Goal: Transaction & Acquisition: Purchase product/service

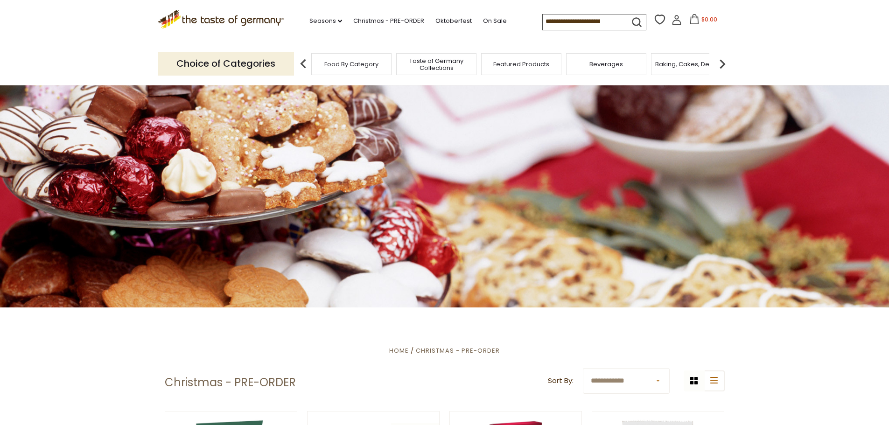
click at [672, 27] on link at bounding box center [677, 22] width 10 height 14
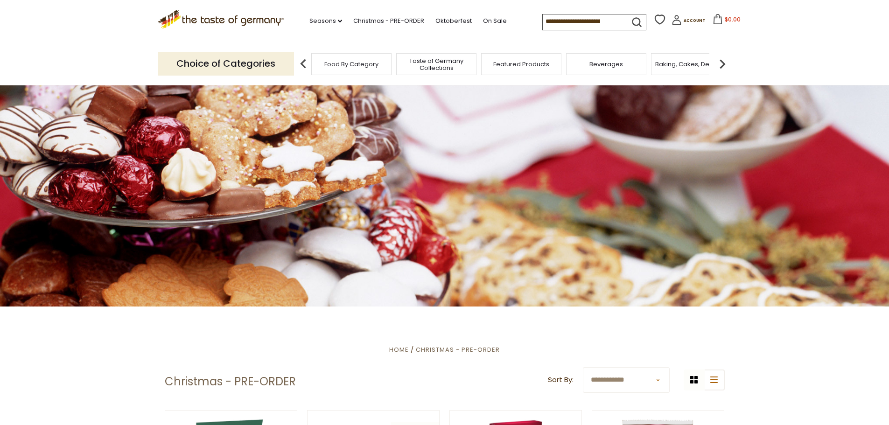
click at [725, 21] on span "$0.00" at bounding box center [733, 19] width 16 height 8
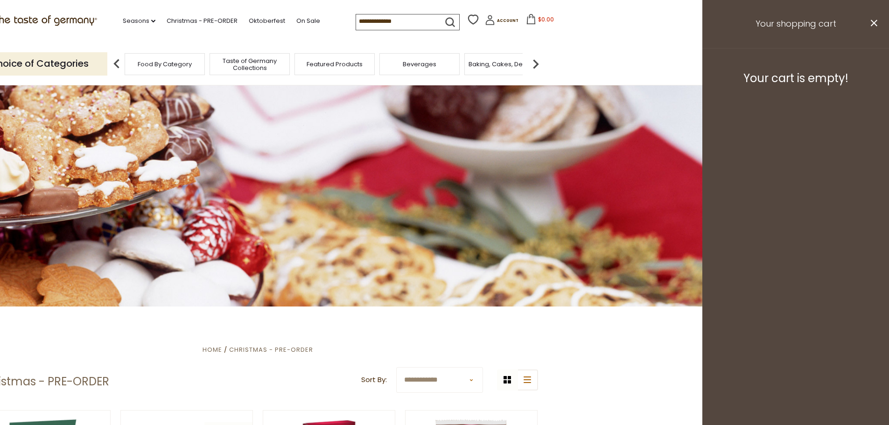
click at [877, 27] on button "close" at bounding box center [874, 25] width 7 height 12
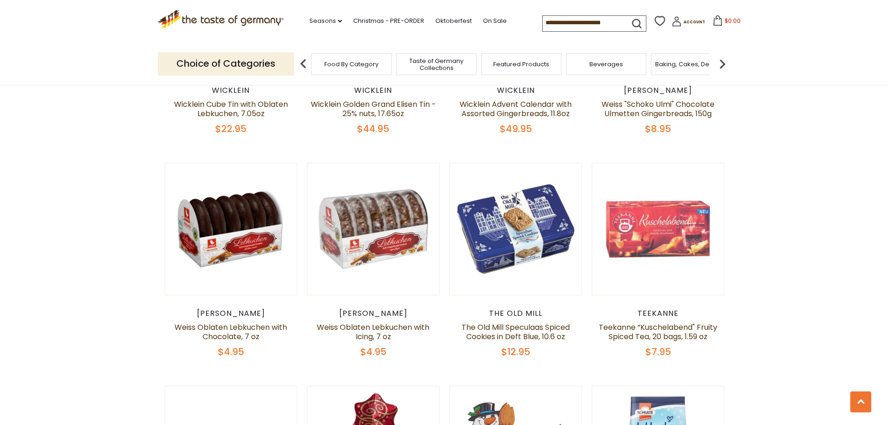
scroll to position [980, 0]
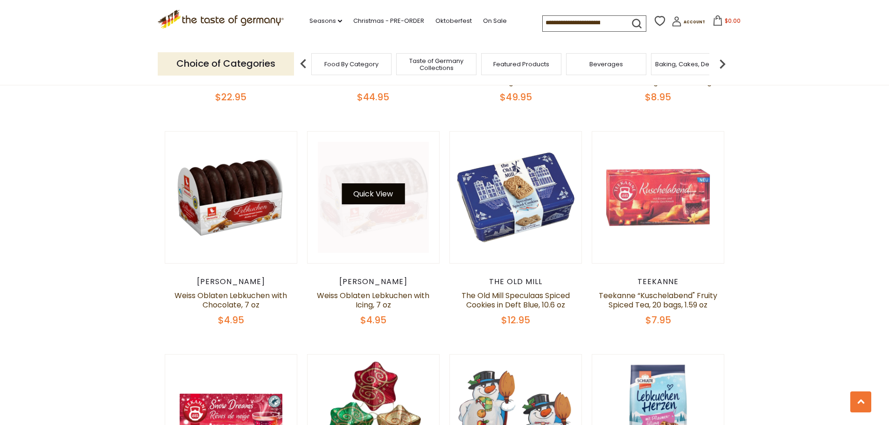
click at [379, 188] on button "Quick View" at bounding box center [373, 193] width 63 height 21
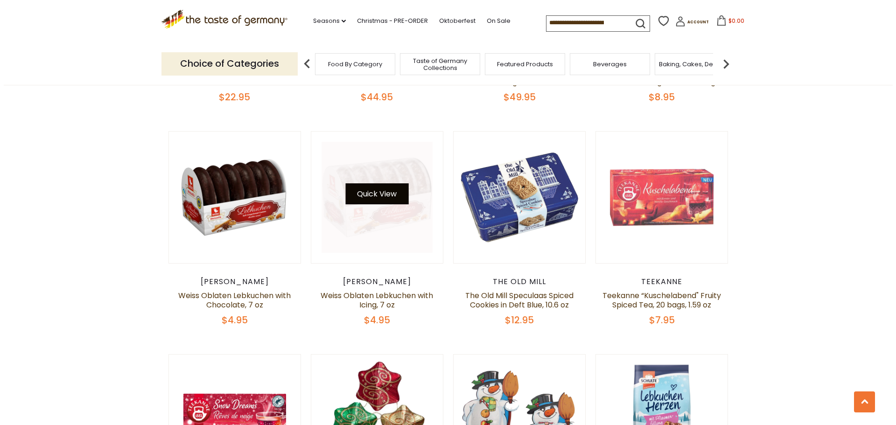
scroll to position [982, 0]
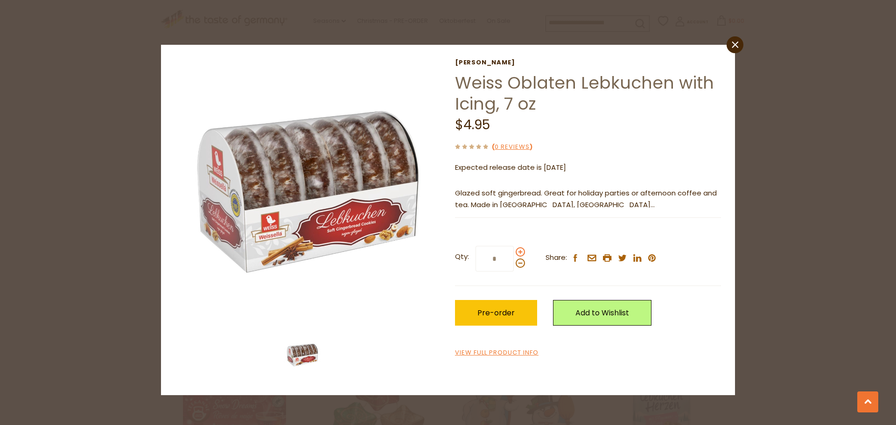
click at [519, 257] on span at bounding box center [520, 251] width 9 height 9
click at [514, 257] on input "*" at bounding box center [495, 259] width 38 height 26
click at [520, 253] on span at bounding box center [520, 251] width 9 height 9
click at [514, 253] on input "*" at bounding box center [495, 259] width 38 height 26
click at [520, 253] on span at bounding box center [520, 251] width 9 height 9
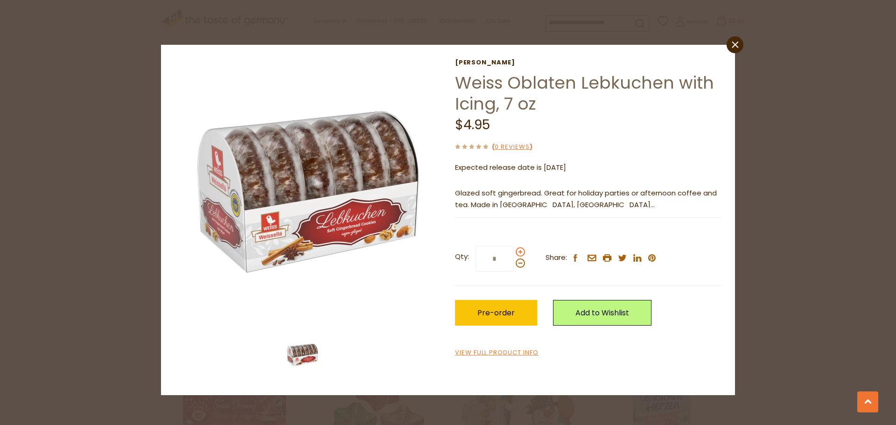
click at [514, 253] on input "*" at bounding box center [495, 259] width 38 height 26
click at [520, 253] on span at bounding box center [520, 251] width 9 height 9
click at [514, 253] on input "*" at bounding box center [495, 259] width 38 height 26
type input "*"
click at [492, 312] on span "Pre-order" at bounding box center [496, 313] width 37 height 11
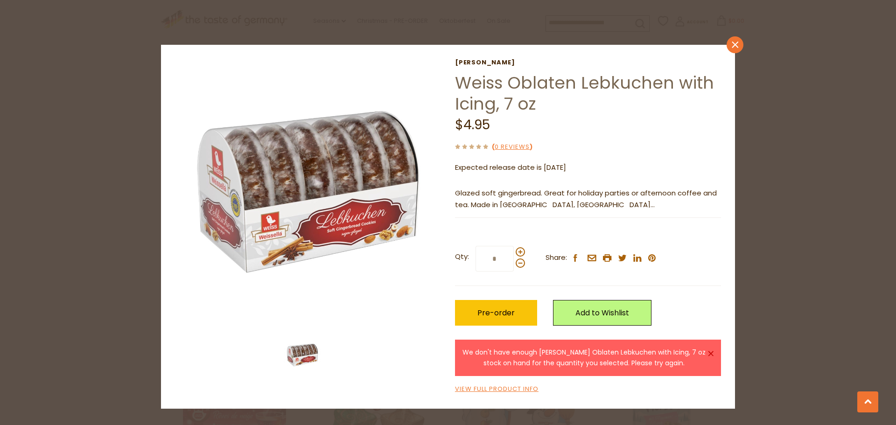
click at [735, 47] on icon "close" at bounding box center [735, 45] width 7 height 7
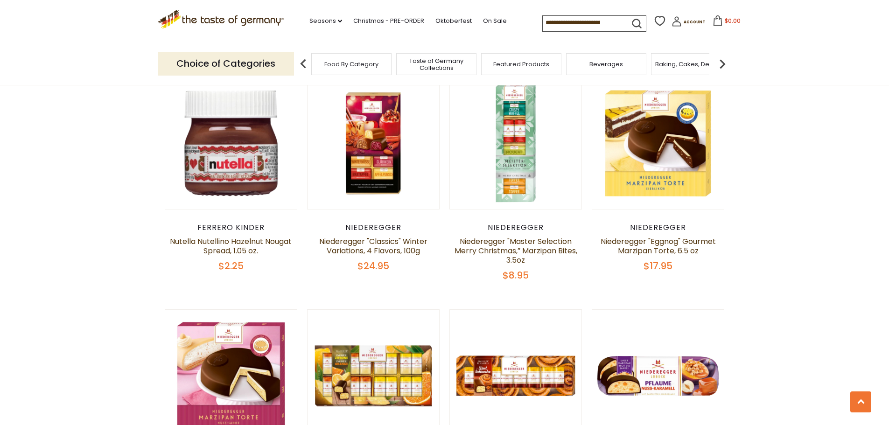
scroll to position [1914, 0]
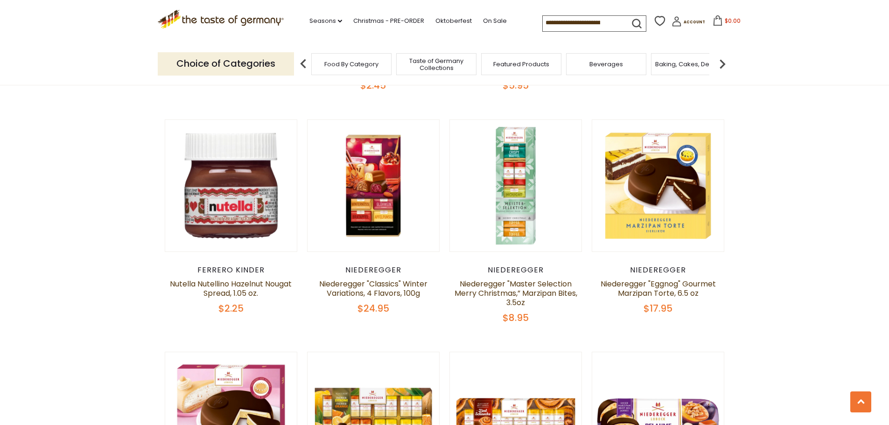
click at [582, 19] on input at bounding box center [582, 22] width 79 height 13
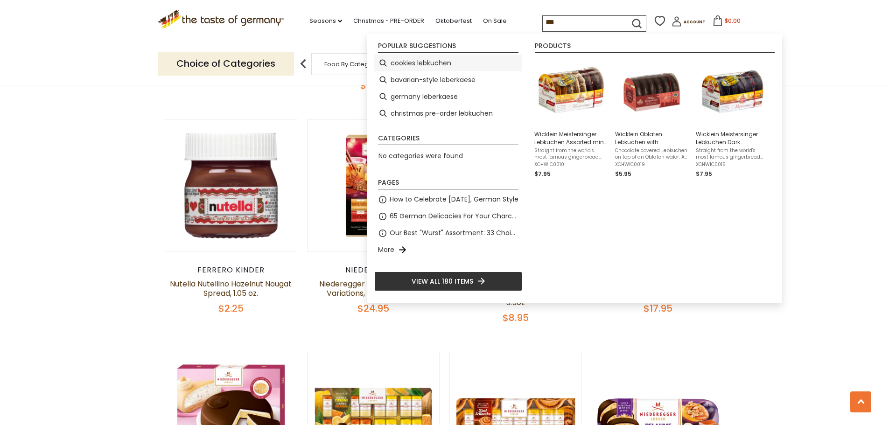
click at [436, 60] on li "cookies lebkuchen" at bounding box center [448, 63] width 148 height 17
type input "**********"
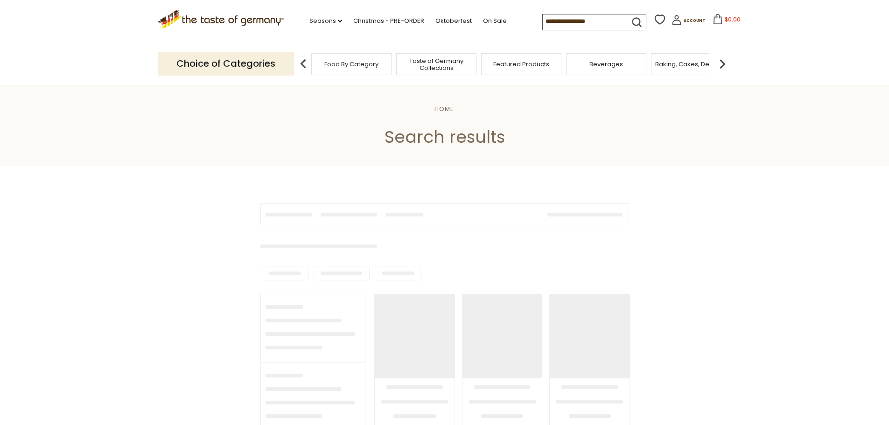
type input "**********"
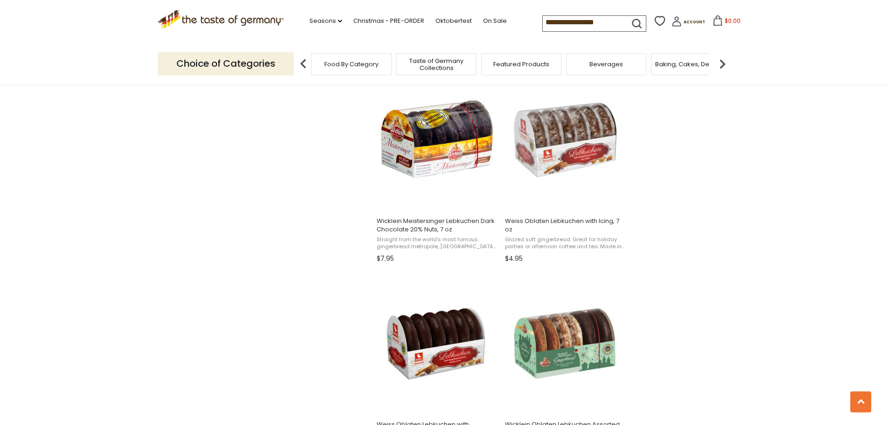
scroll to position [794, 0]
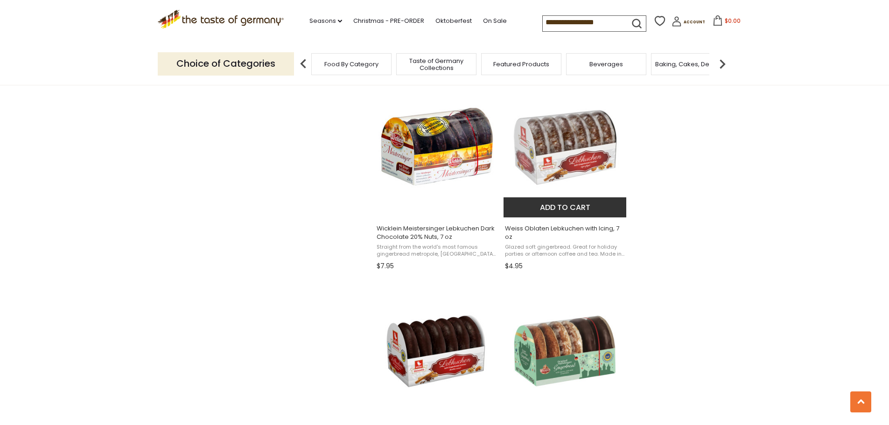
click at [545, 204] on button "Add to cart" at bounding box center [565, 208] width 123 height 20
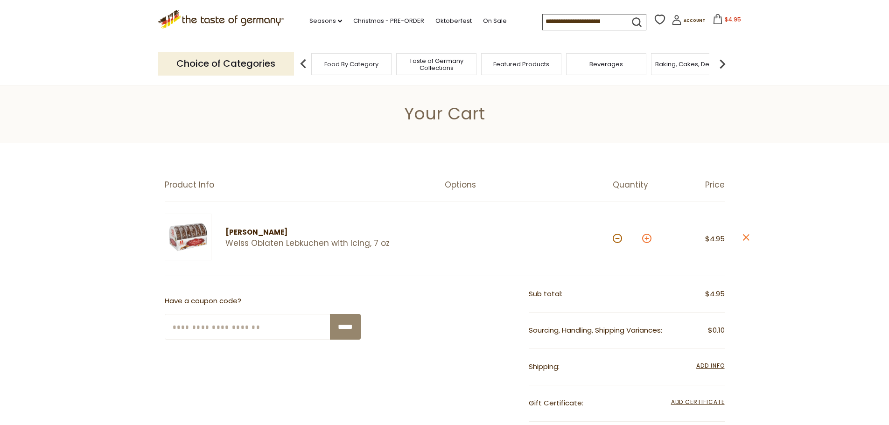
click at [649, 238] on button at bounding box center [646, 238] width 9 height 9
click at [648, 238] on button at bounding box center [646, 238] width 9 height 9
type input "*"
click at [648, 238] on button at bounding box center [646, 238] width 9 height 9
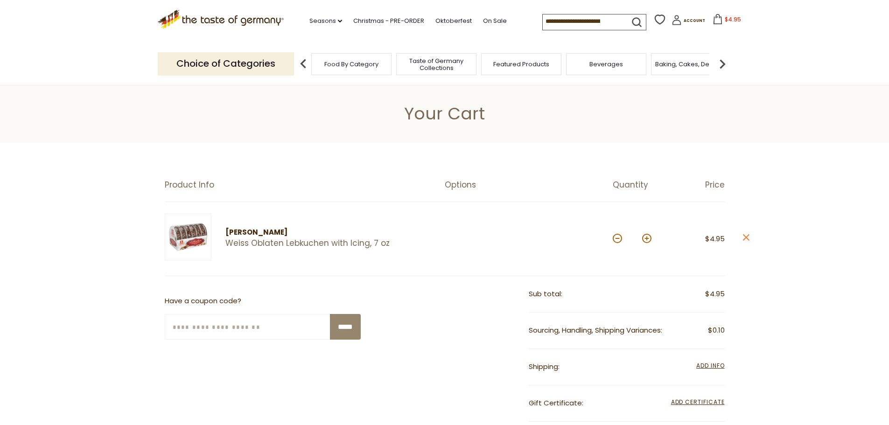
type input "*"
click at [648, 243] on button at bounding box center [646, 238] width 9 height 9
type input "*"
click at [646, 243] on button at bounding box center [646, 238] width 9 height 9
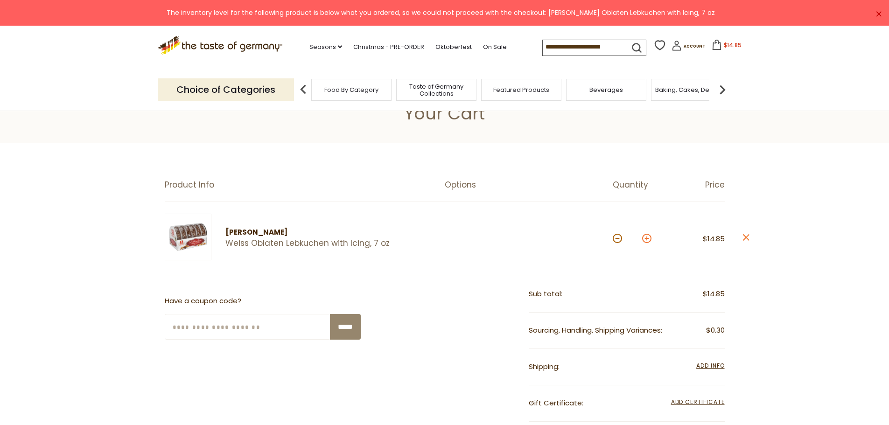
click at [646, 240] on button at bounding box center [646, 238] width 9 height 9
type input "*"
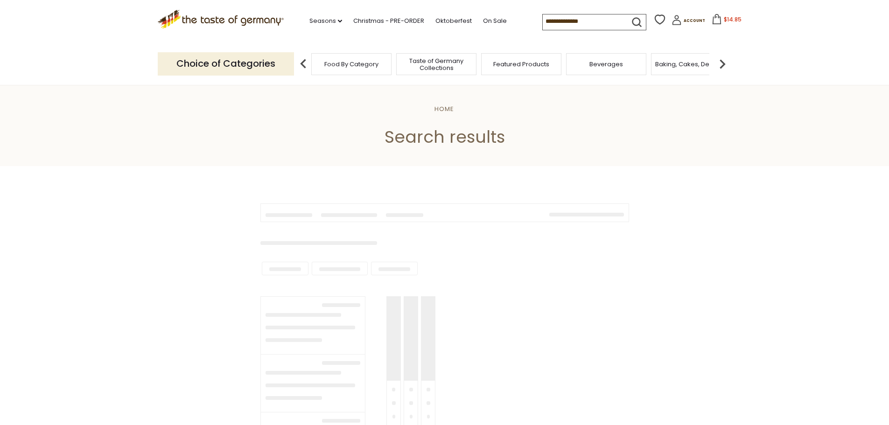
type input "**********"
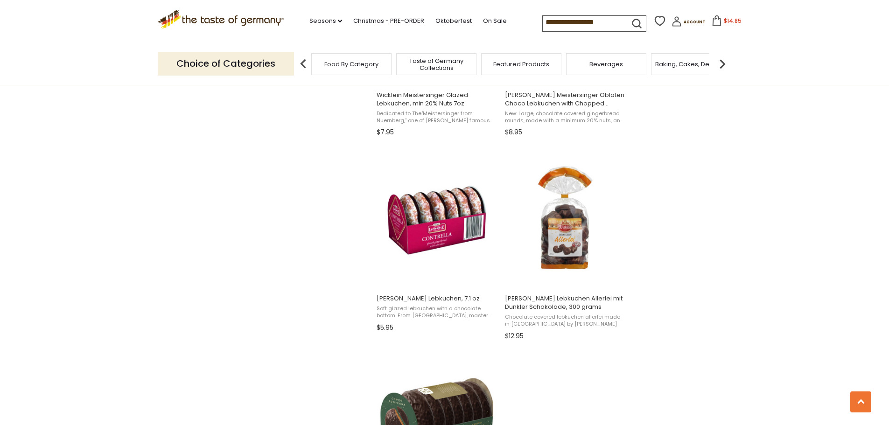
scroll to position [1354, 0]
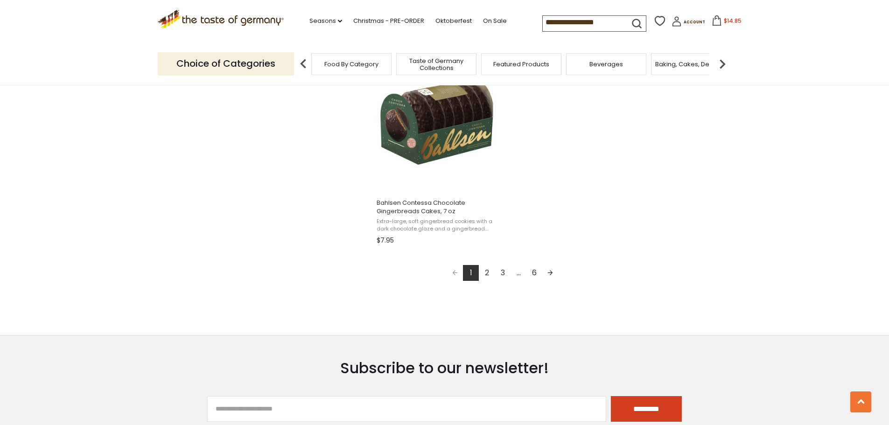
click at [487, 275] on link "2" at bounding box center [487, 273] width 16 height 16
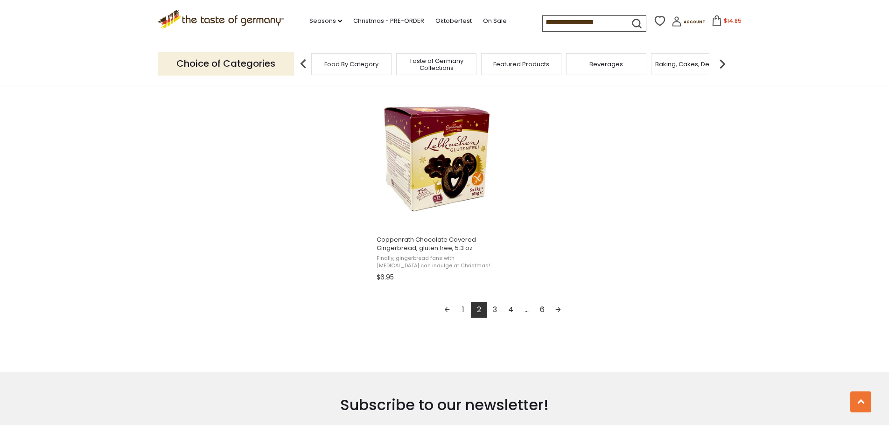
scroll to position [1634, 0]
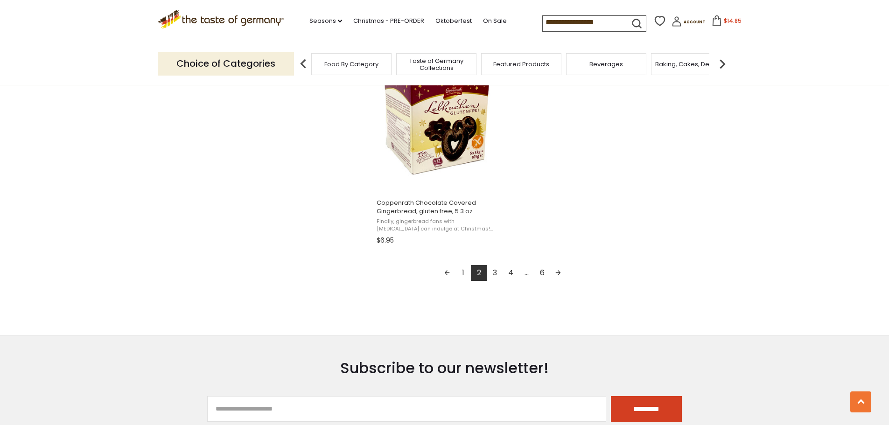
click at [495, 268] on link "3" at bounding box center [495, 273] width 16 height 16
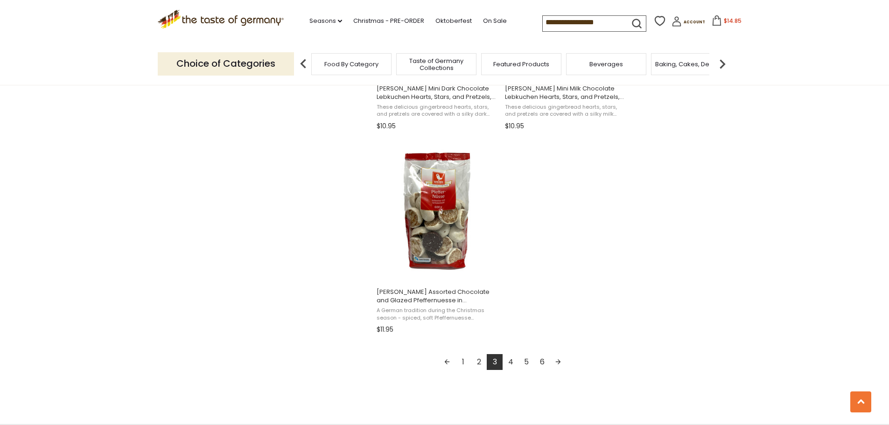
scroll to position [1587, 0]
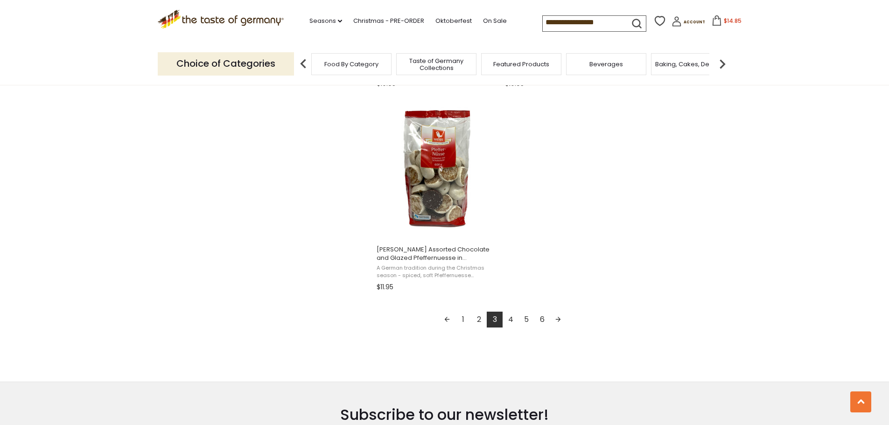
click at [512, 322] on link "4" at bounding box center [511, 320] width 16 height 16
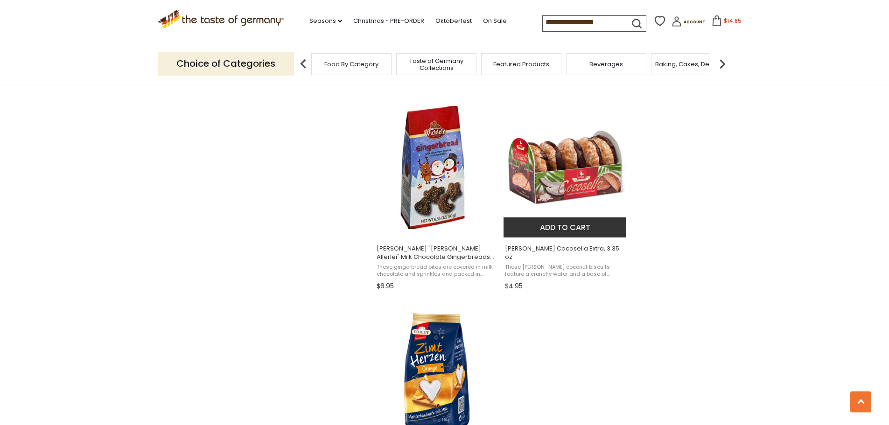
scroll to position [1401, 0]
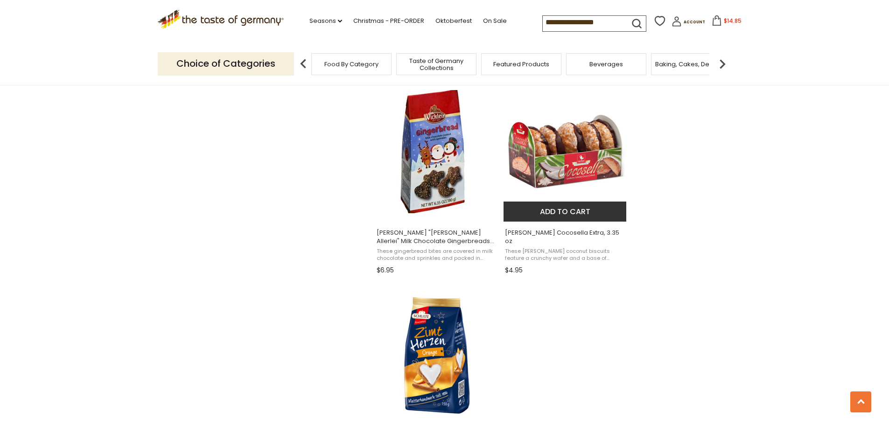
click at [575, 214] on button "Add to cart" at bounding box center [565, 212] width 123 height 20
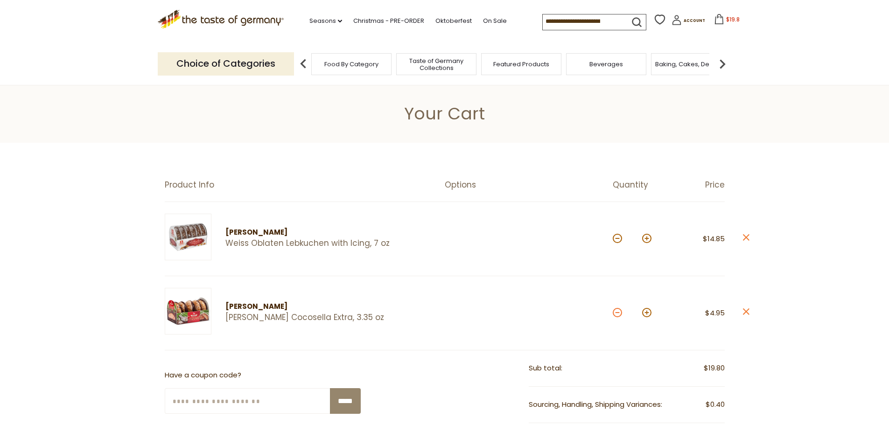
click at [619, 314] on button at bounding box center [617, 312] width 9 height 9
type input "*"
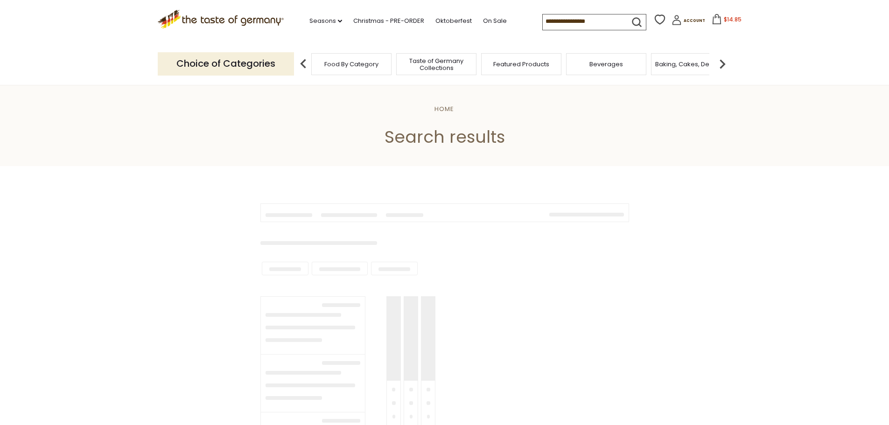
type input "**********"
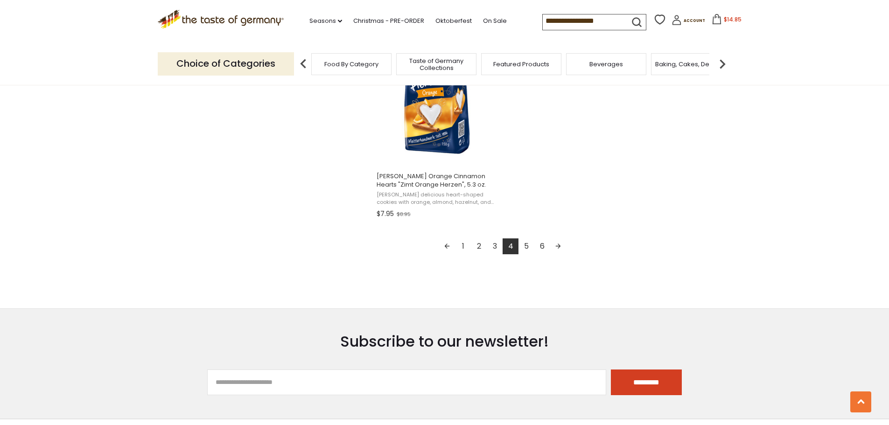
scroll to position [1681, 0]
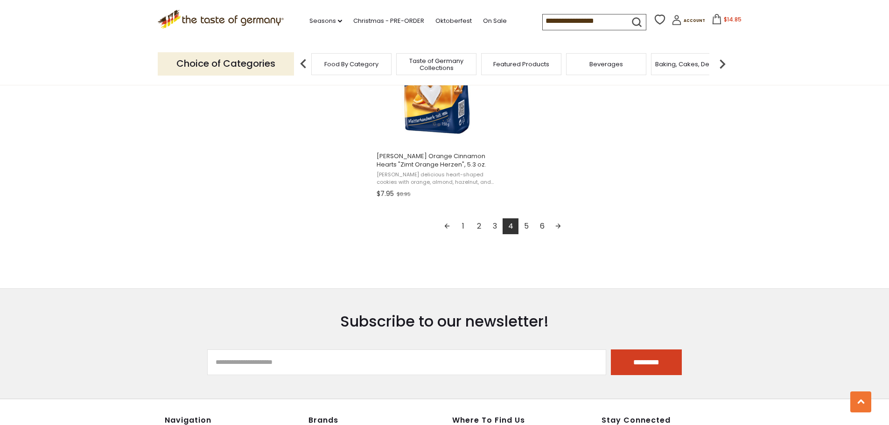
click at [524, 223] on link "5" at bounding box center [527, 227] width 16 height 16
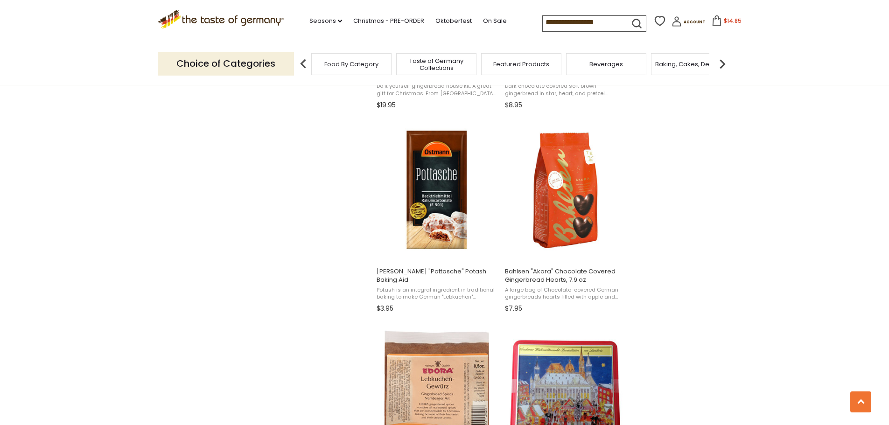
scroll to position [1167, 0]
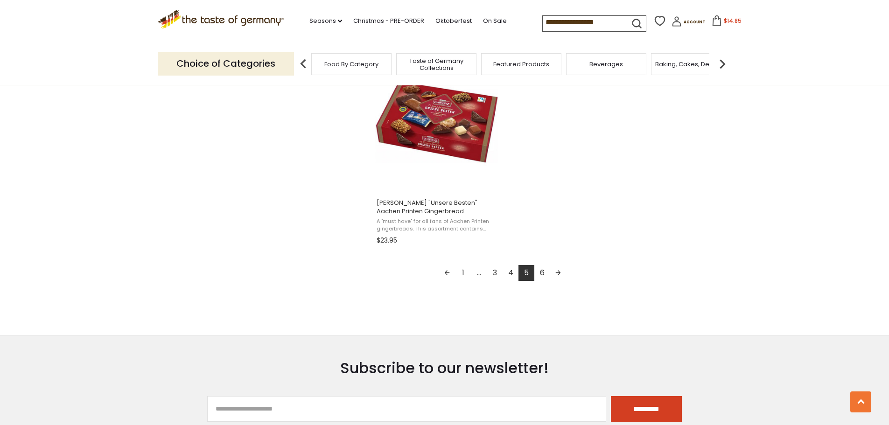
click at [541, 272] on link "6" at bounding box center [543, 273] width 16 height 16
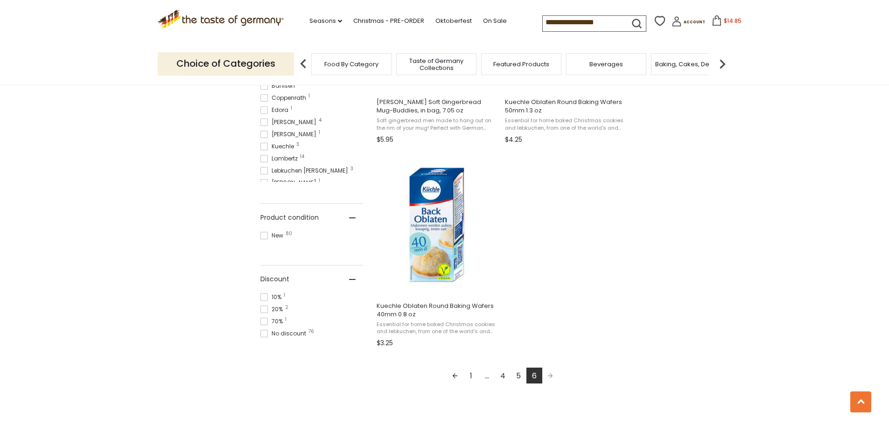
scroll to position [514, 0]
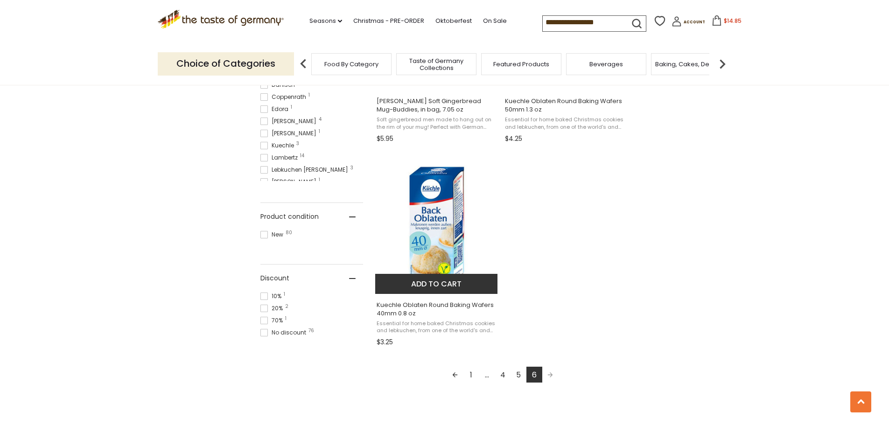
click at [461, 281] on button "Add to cart" at bounding box center [436, 284] width 123 height 20
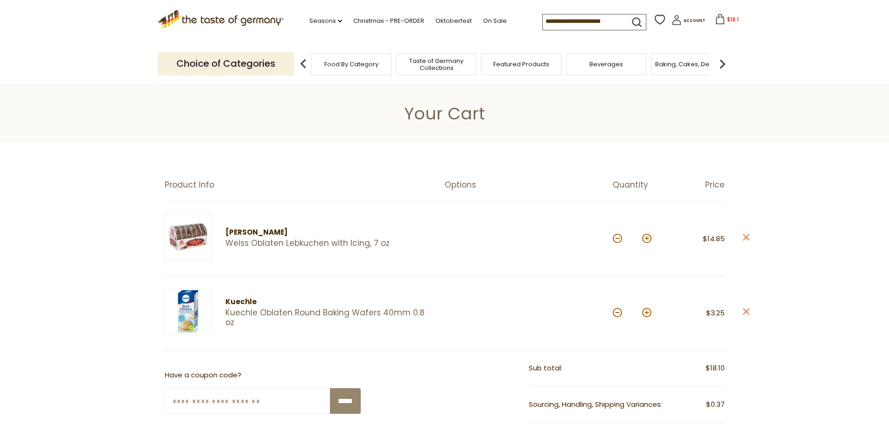
click at [560, 21] on input at bounding box center [582, 20] width 79 height 13
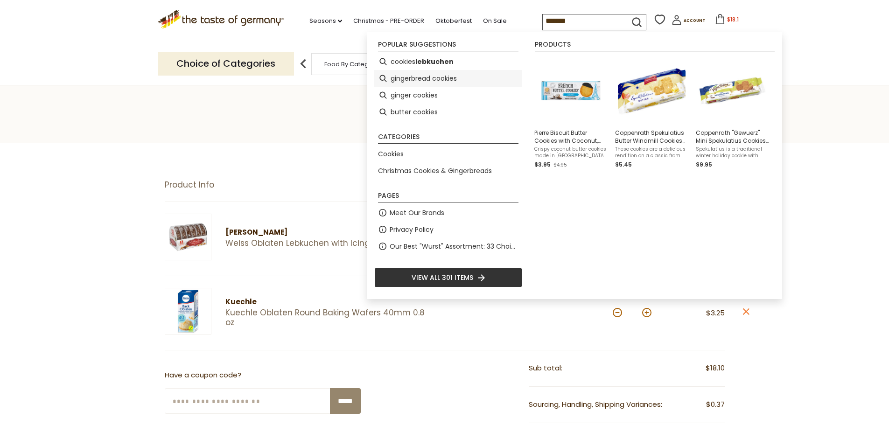
click at [453, 73] on li "gingerbread cookies" at bounding box center [448, 78] width 148 height 17
type input "**********"
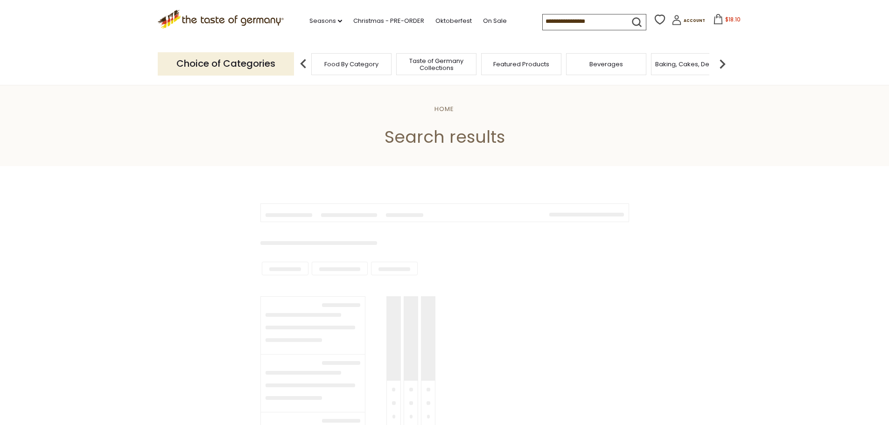
type input "**********"
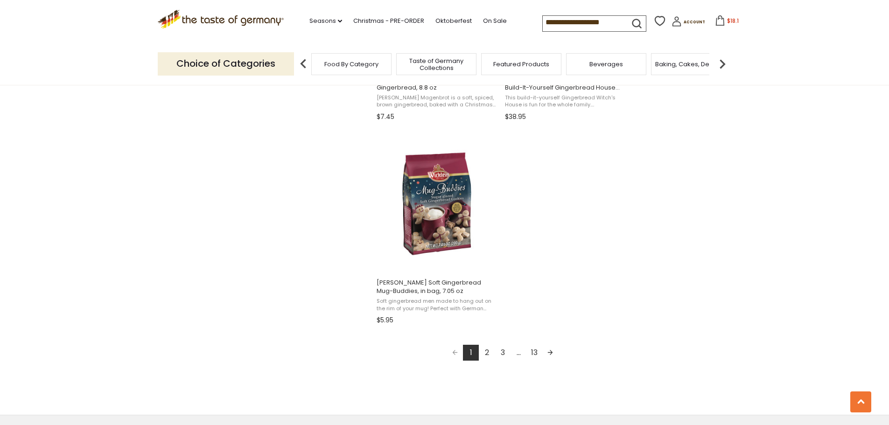
scroll to position [1587, 0]
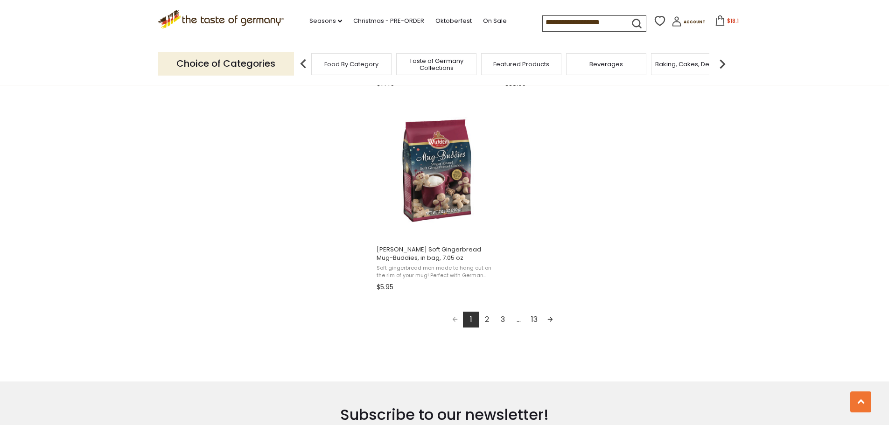
click at [487, 320] on link "2" at bounding box center [487, 320] width 16 height 16
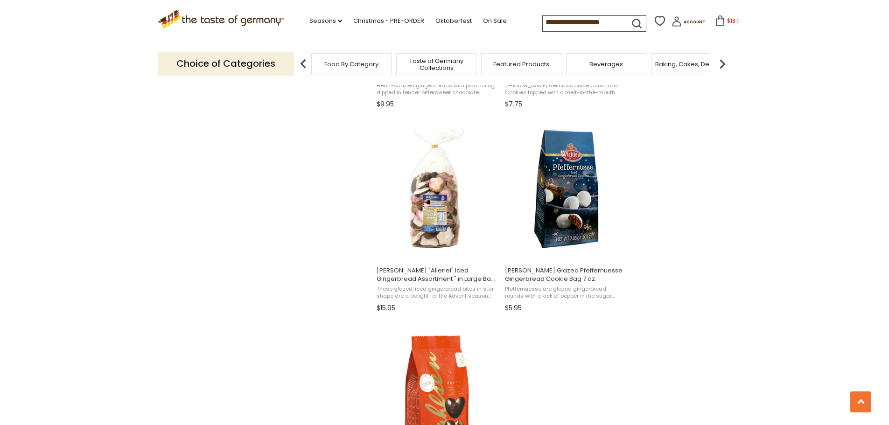
scroll to position [1401, 0]
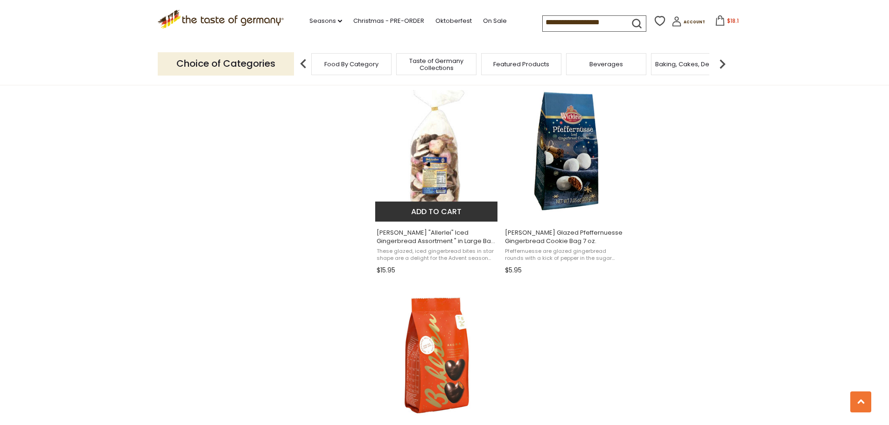
click at [427, 209] on button "Add to cart" at bounding box center [436, 212] width 123 height 20
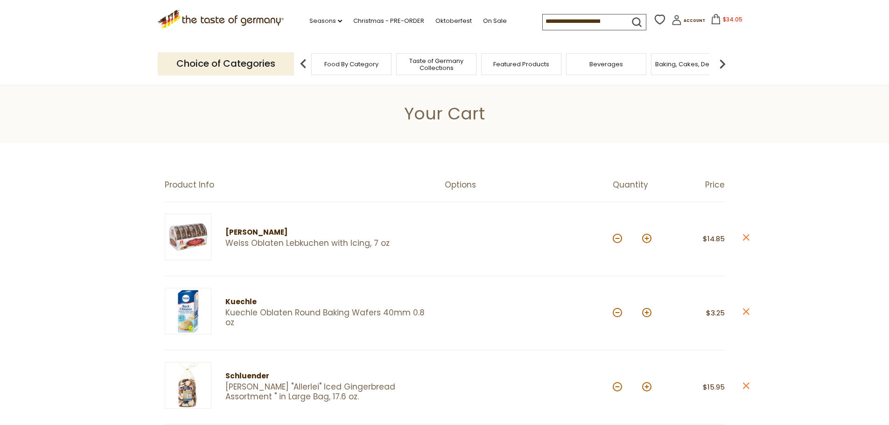
scroll to position [47, 0]
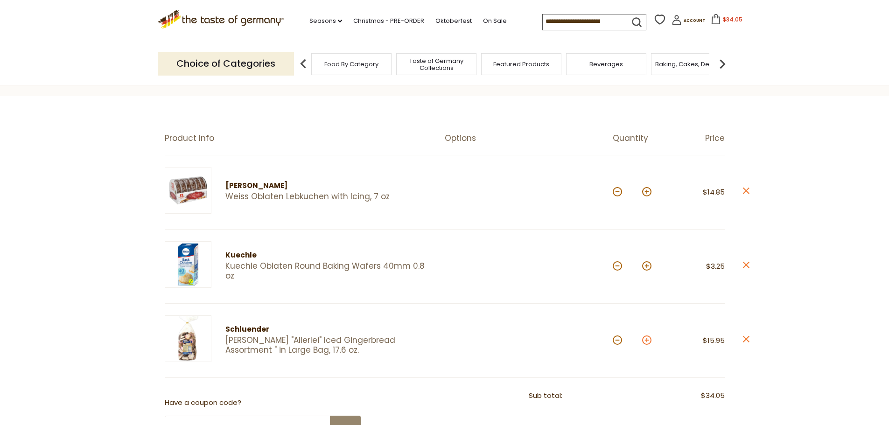
click at [648, 342] on button at bounding box center [646, 340] width 9 height 9
type input "*"
click at [649, 344] on button at bounding box center [646, 340] width 9 height 9
type input "*"
click at [646, 341] on button at bounding box center [646, 340] width 9 height 9
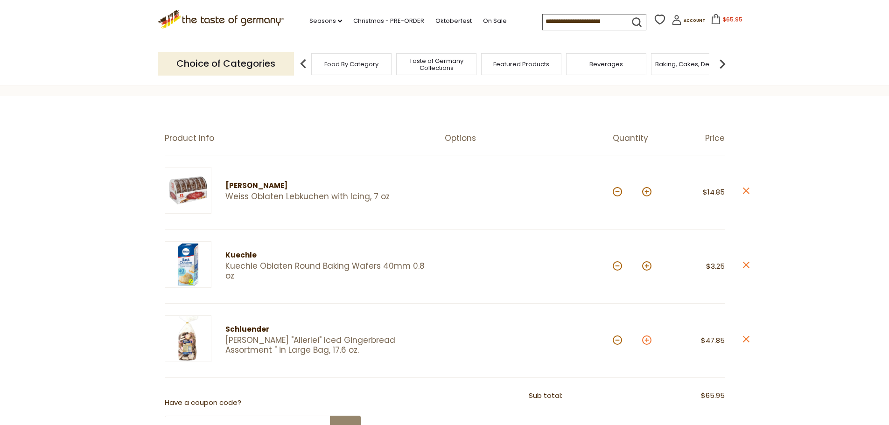
type input "*"
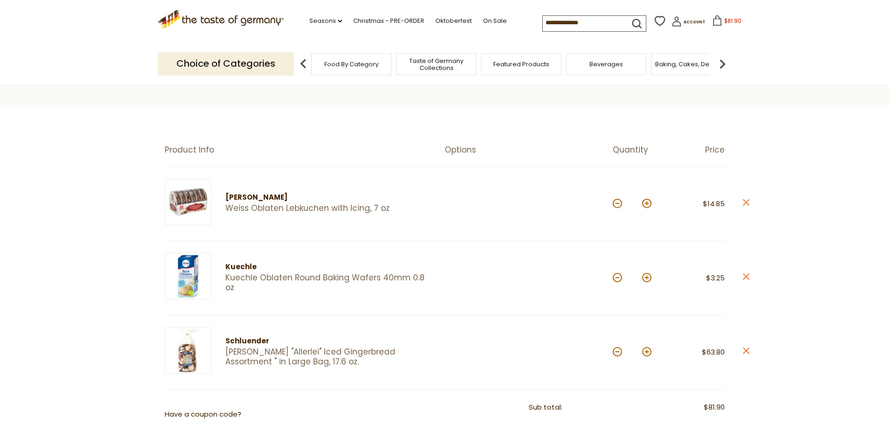
scroll to position [0, 0]
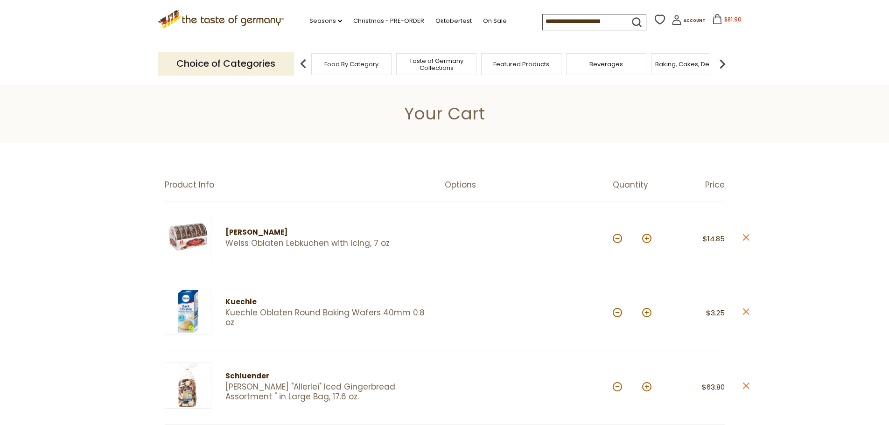
click at [240, 20] on icon ".st0{fill:#EDD300;} .st1{fill:#D33E21;}" at bounding box center [221, 19] width 127 height 19
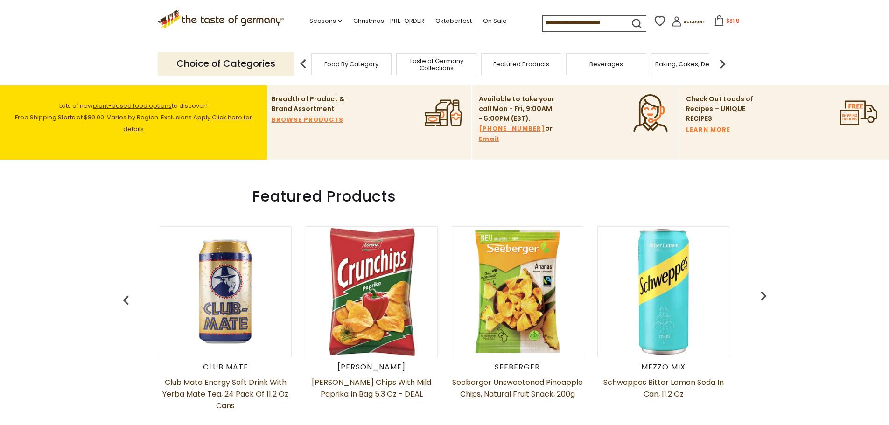
scroll to position [251, 0]
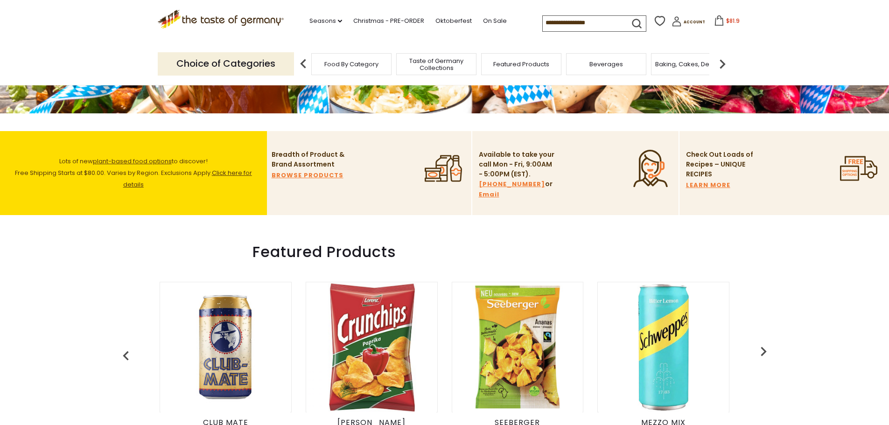
click at [579, 20] on input at bounding box center [582, 22] width 79 height 13
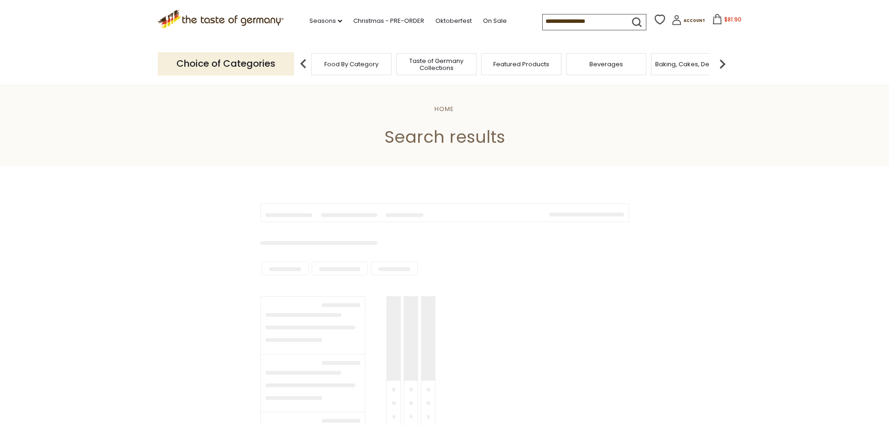
type input "**********"
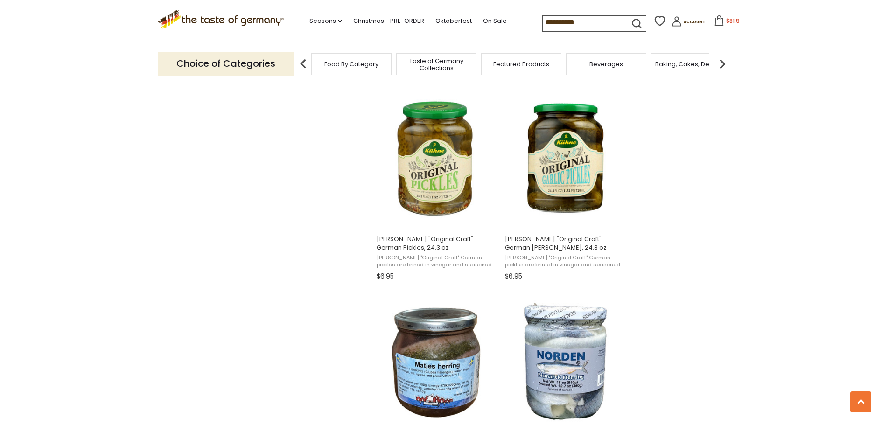
scroll to position [1214, 0]
